Goal: Communication & Community: Answer question/provide support

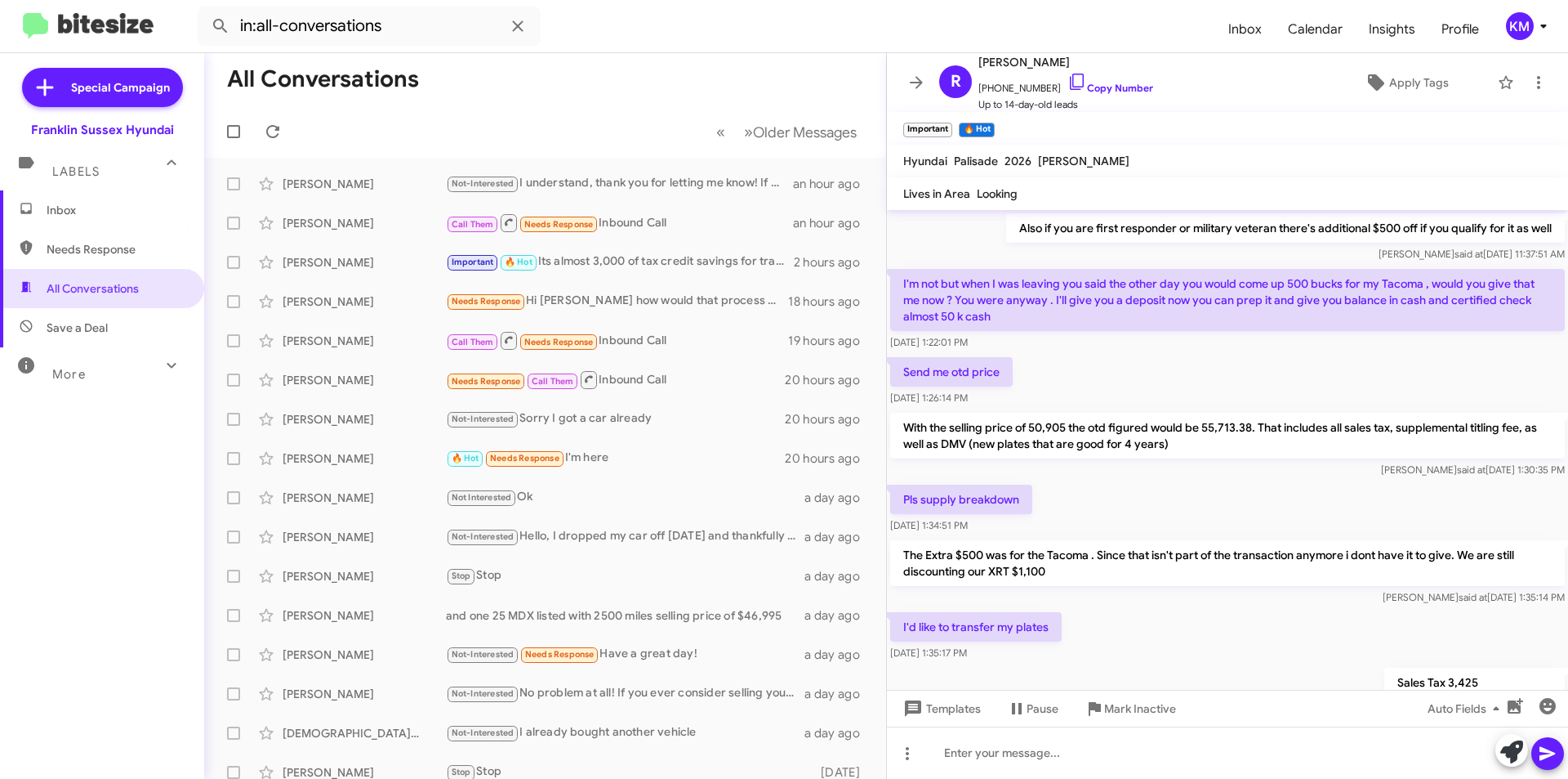
scroll to position [926, 0]
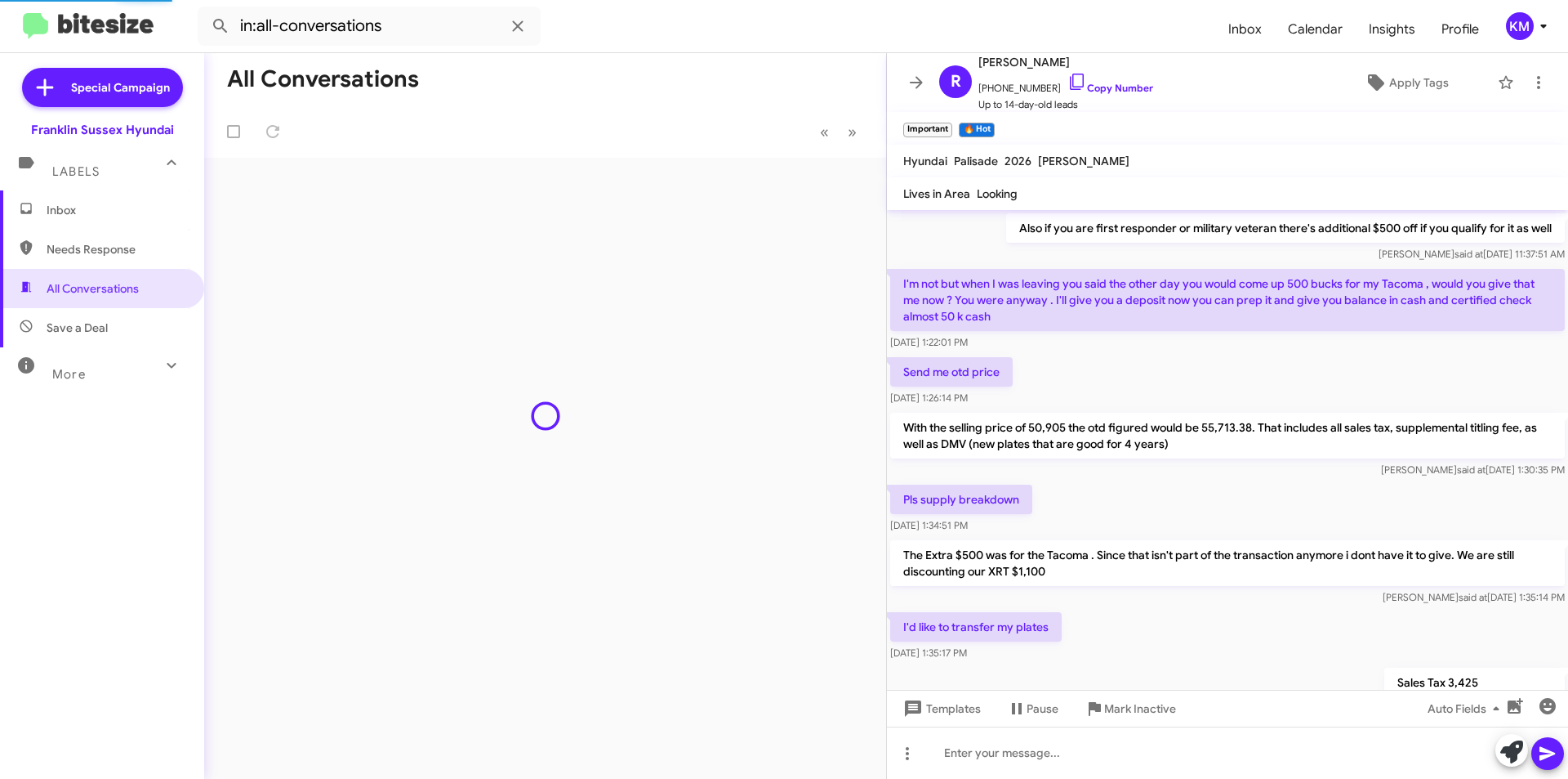
scroll to position [894, 0]
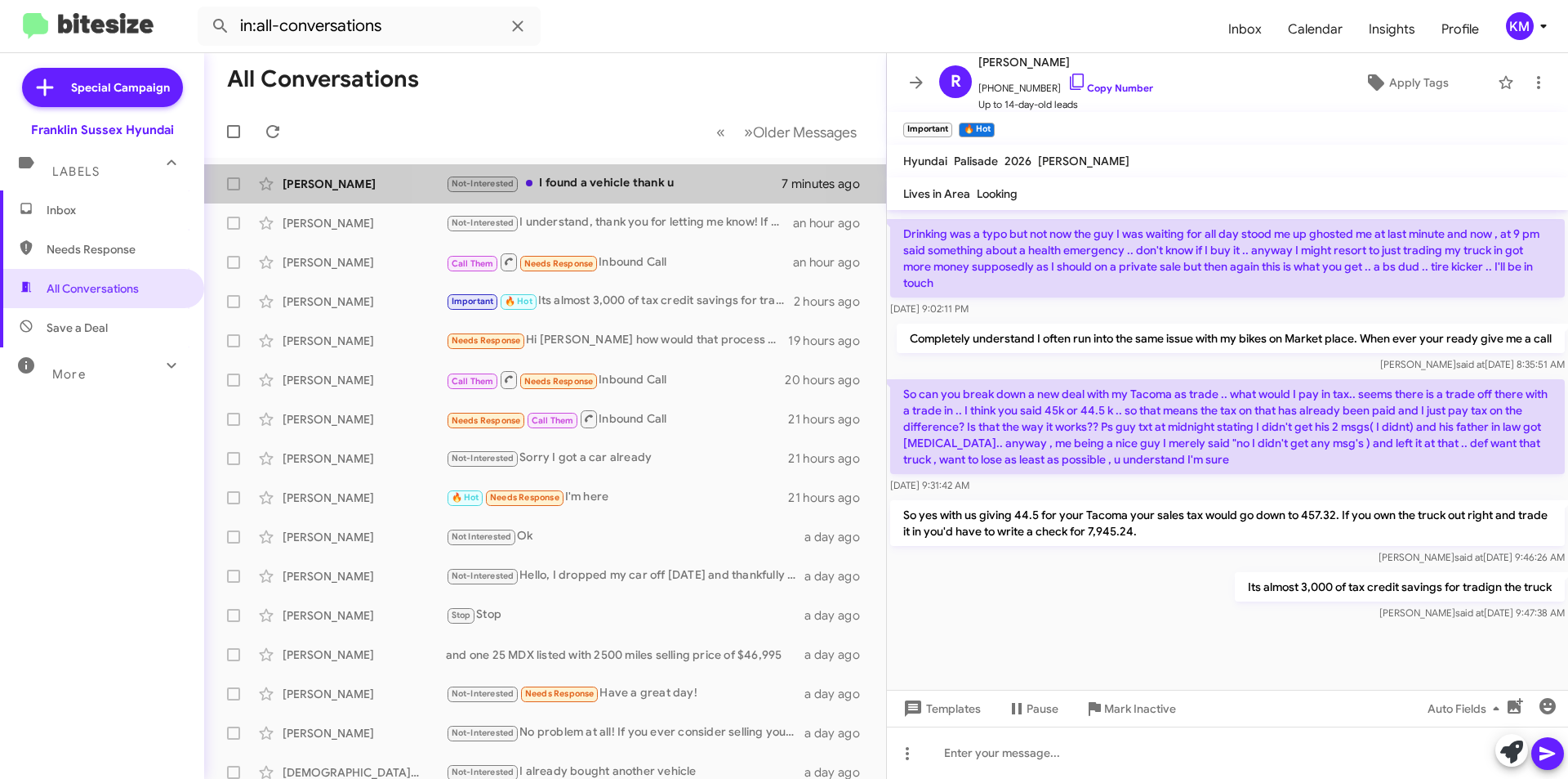
click at [592, 186] on div "Not-Interested I found a vehicle thank u" at bounding box center [614, 183] width 336 height 18
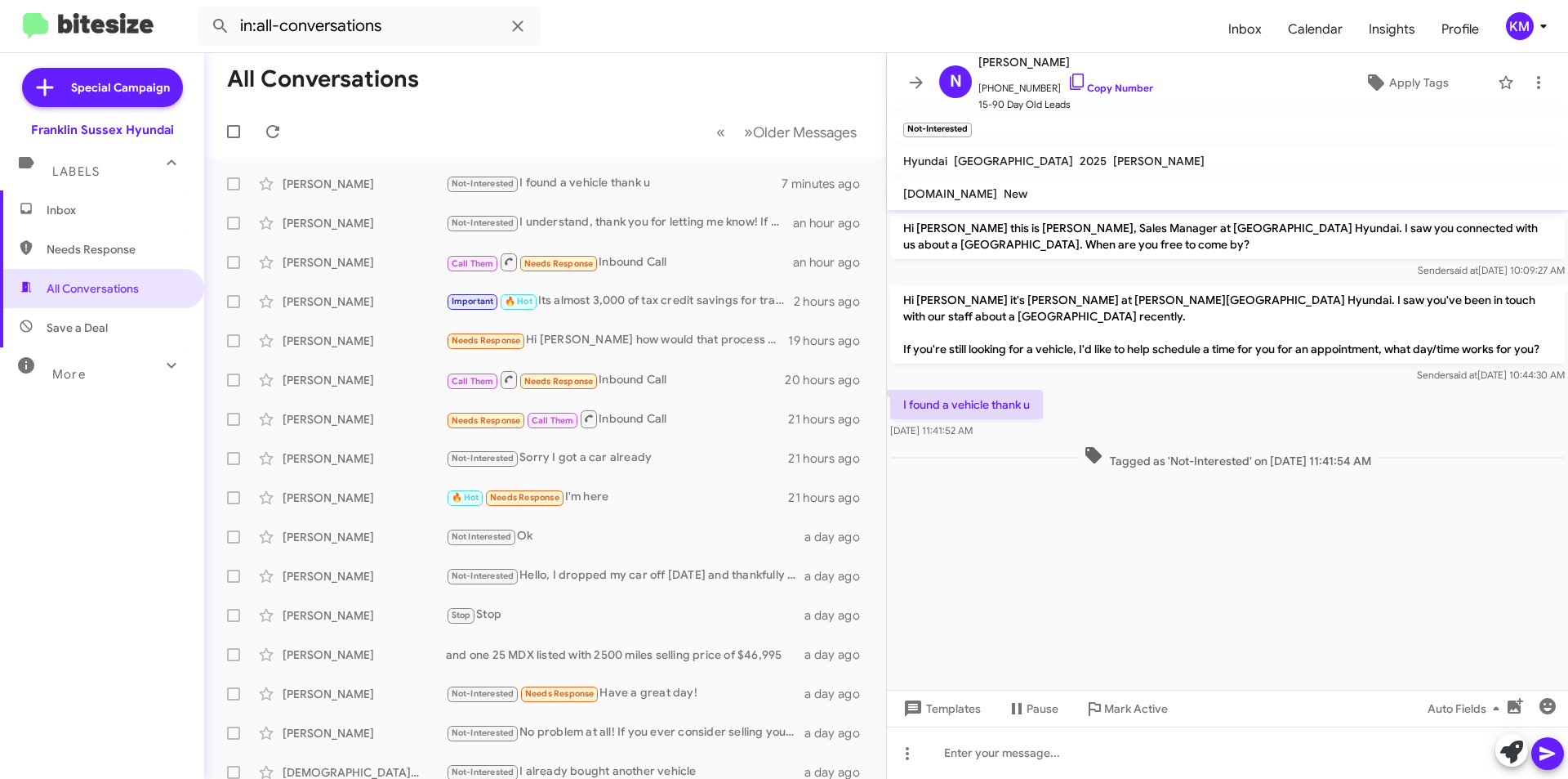
drag, startPoint x: 1082, startPoint y: 55, endPoint x: 1025, endPoint y: 60, distance: 57.2
click at [1025, 60] on span "Nichelle Matthew" at bounding box center [1065, 62] width 175 height 19
copy span "Matthew"
